Goal: Task Accomplishment & Management: Manage account settings

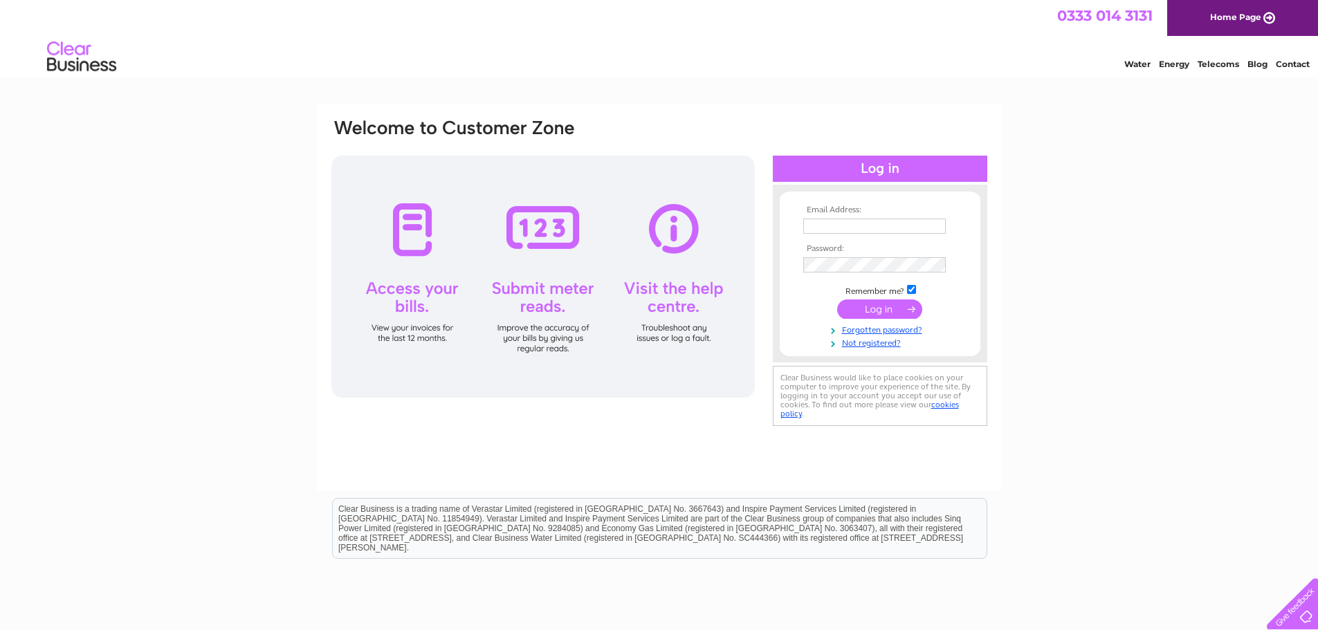
type input "t.s.kumar@hotmail.com"
click at [886, 310] on input "submit" at bounding box center [879, 308] width 85 height 19
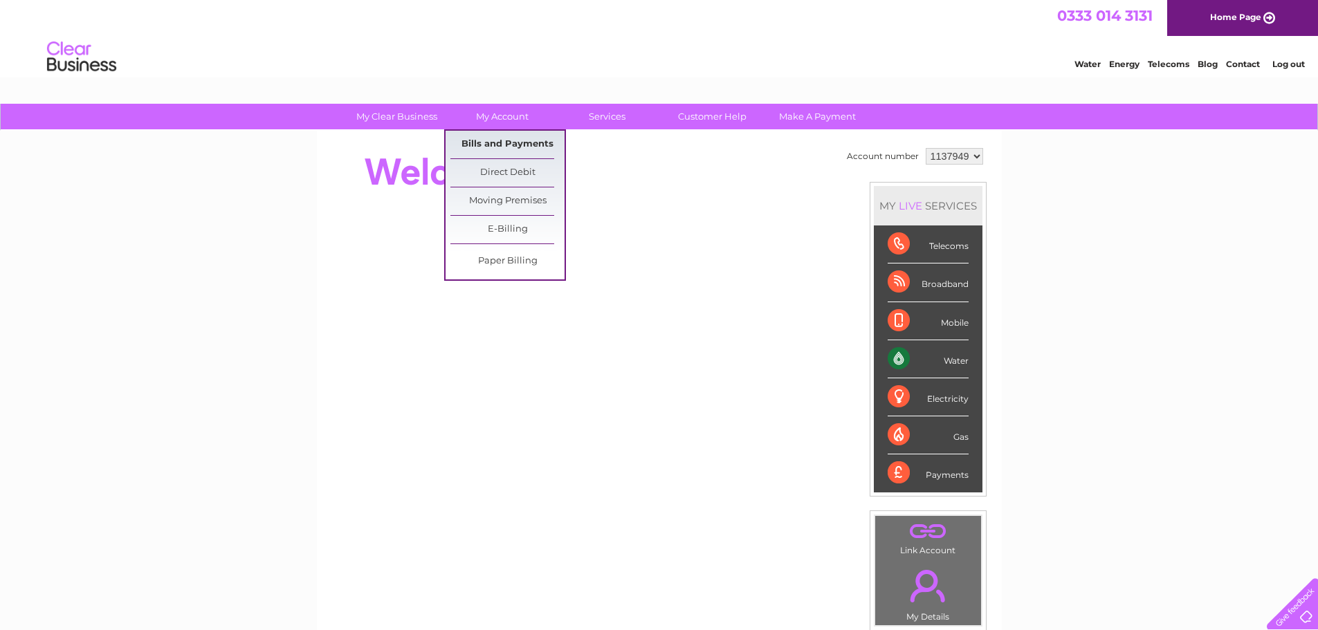
click at [506, 147] on link "Bills and Payments" at bounding box center [507, 145] width 114 height 28
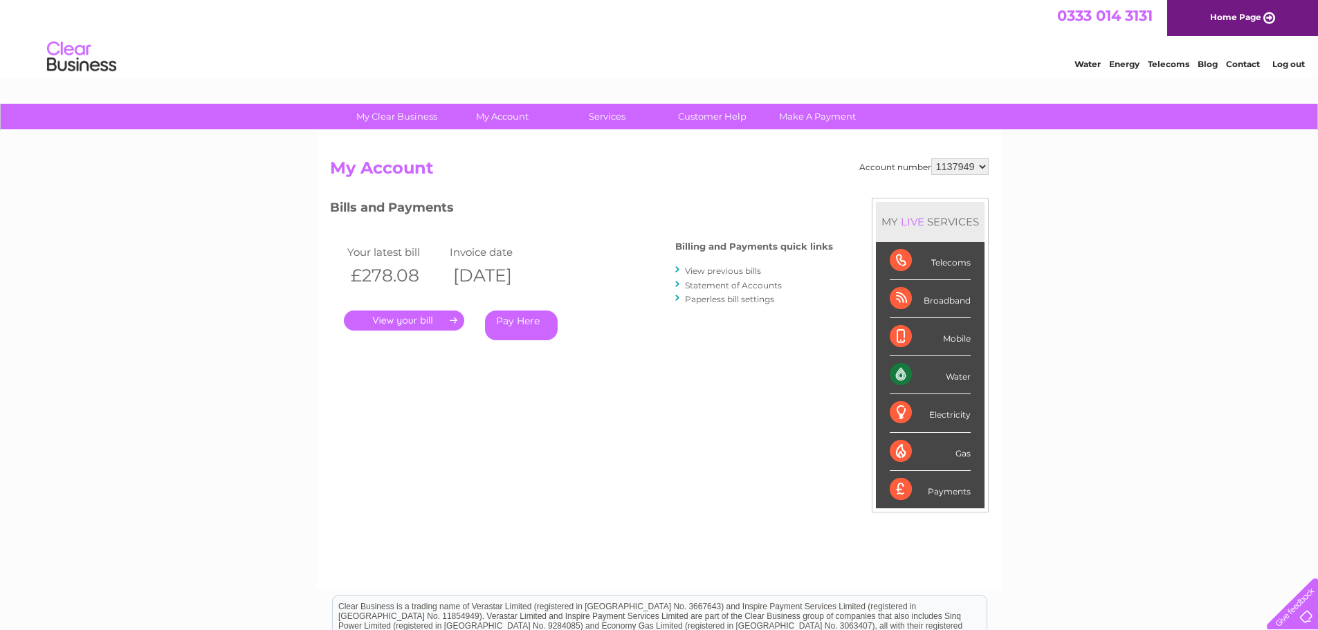
click at [435, 331] on link "." at bounding box center [404, 321] width 120 height 20
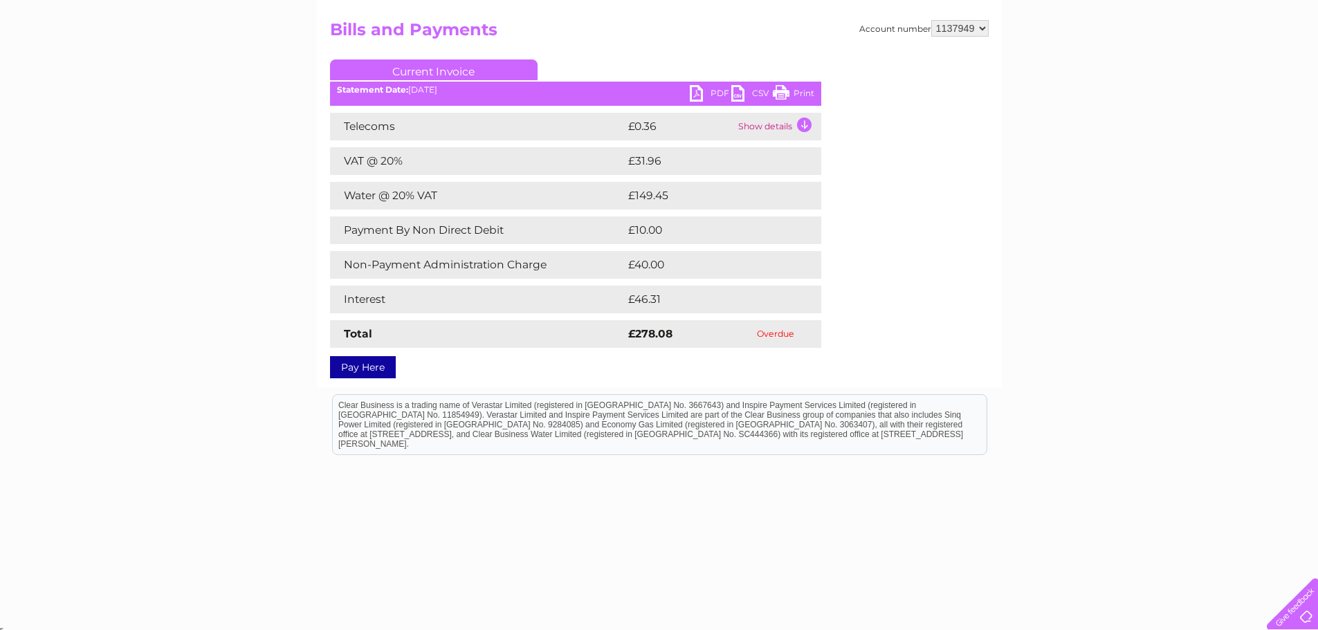
scroll to position [69, 0]
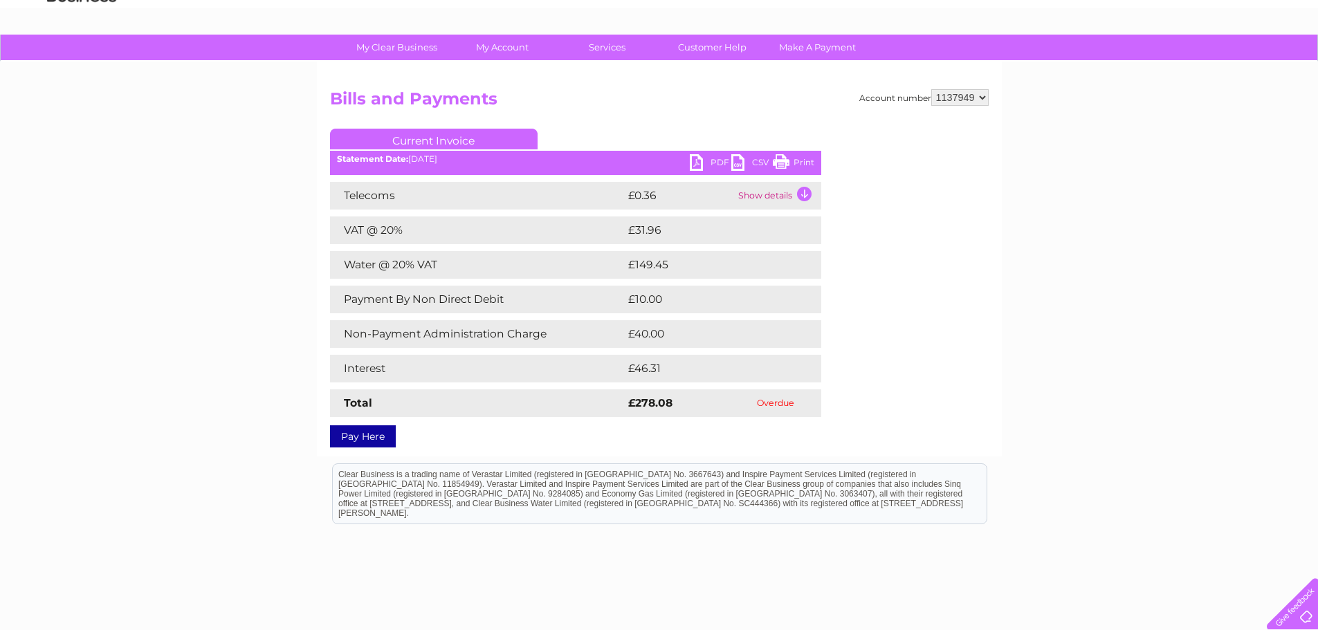
click at [703, 162] on link "PDF" at bounding box center [710, 164] width 41 height 20
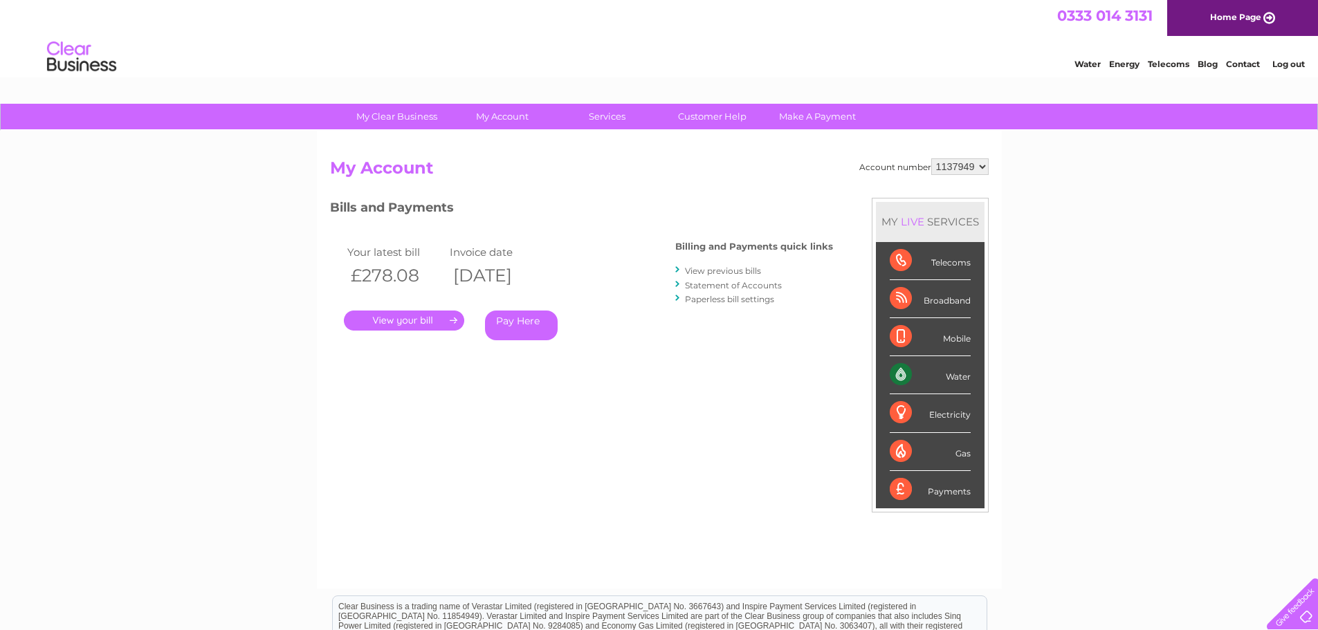
click at [407, 328] on link "." at bounding box center [404, 321] width 120 height 20
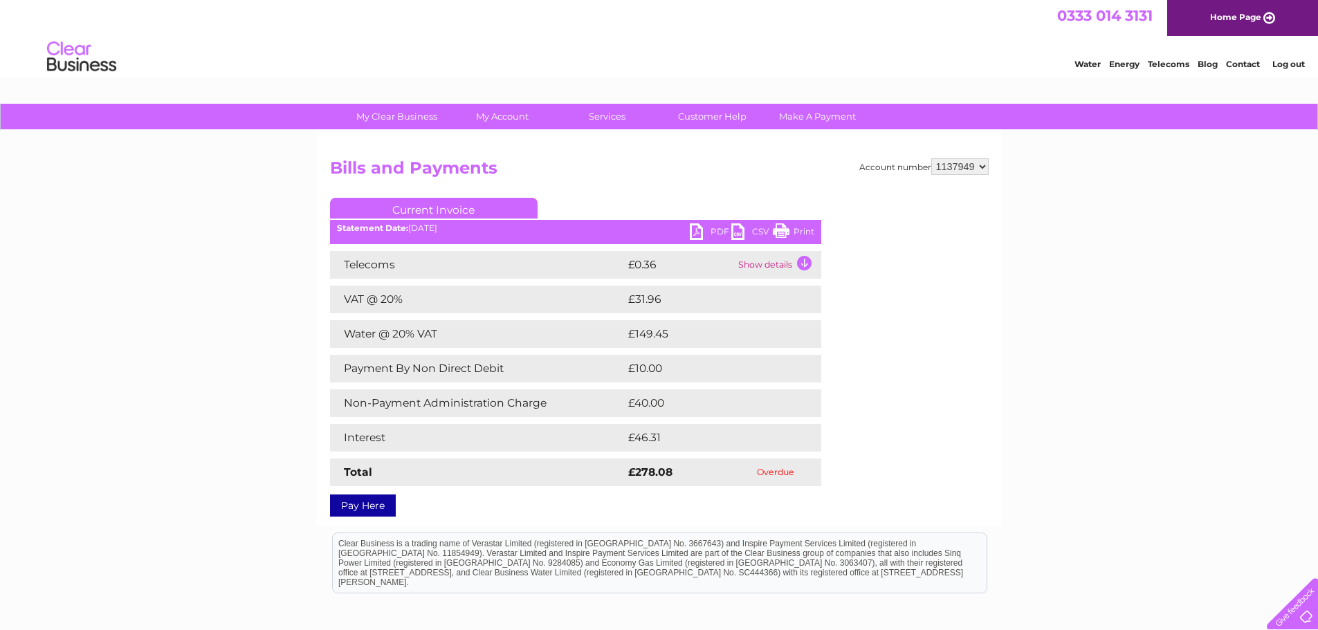
click at [708, 233] on link "PDF" at bounding box center [710, 233] width 41 height 20
